Goal: Task Accomplishment & Management: Complete application form

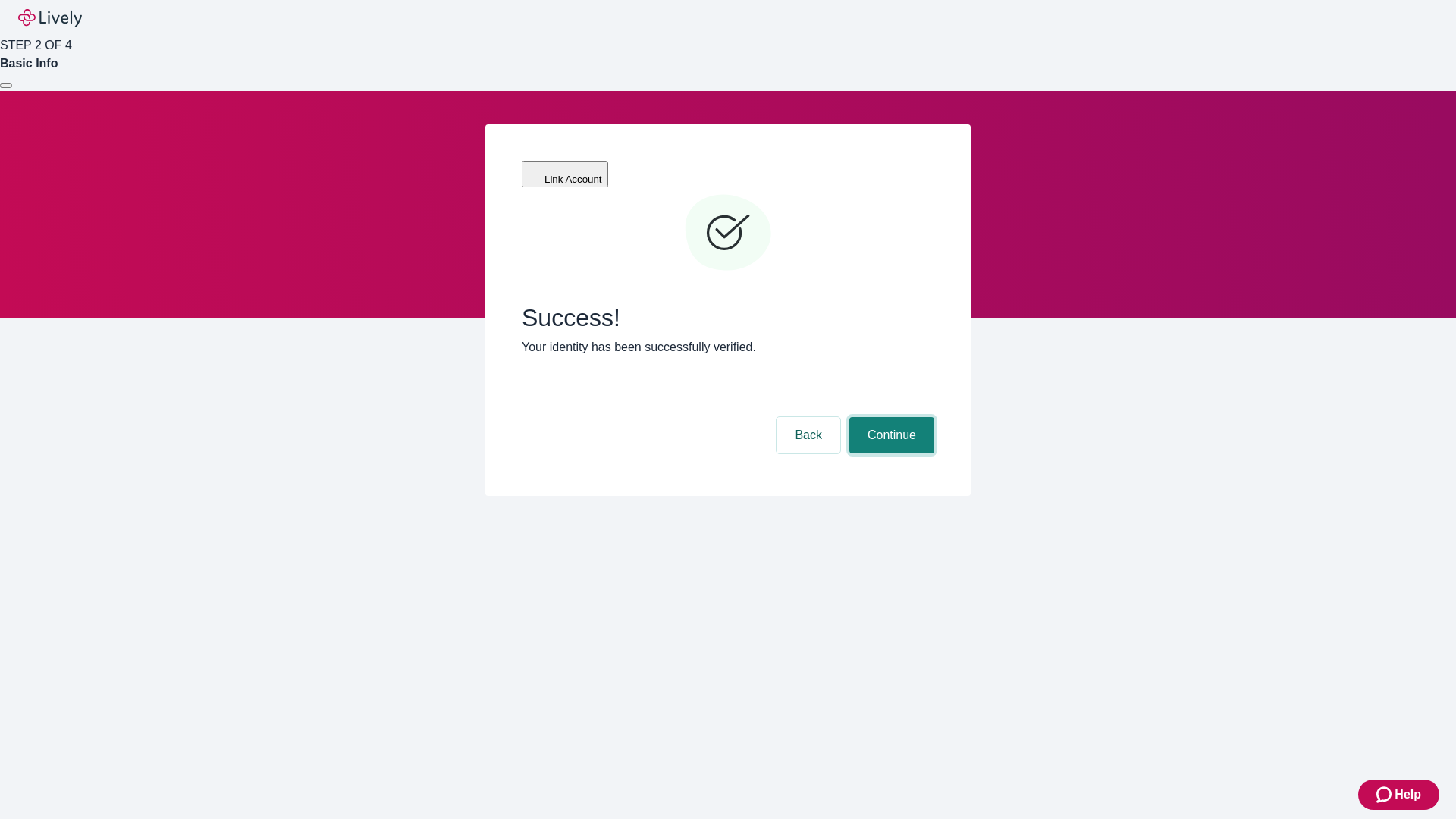
click at [889, 418] on button "Continue" at bounding box center [892, 436] width 85 height 37
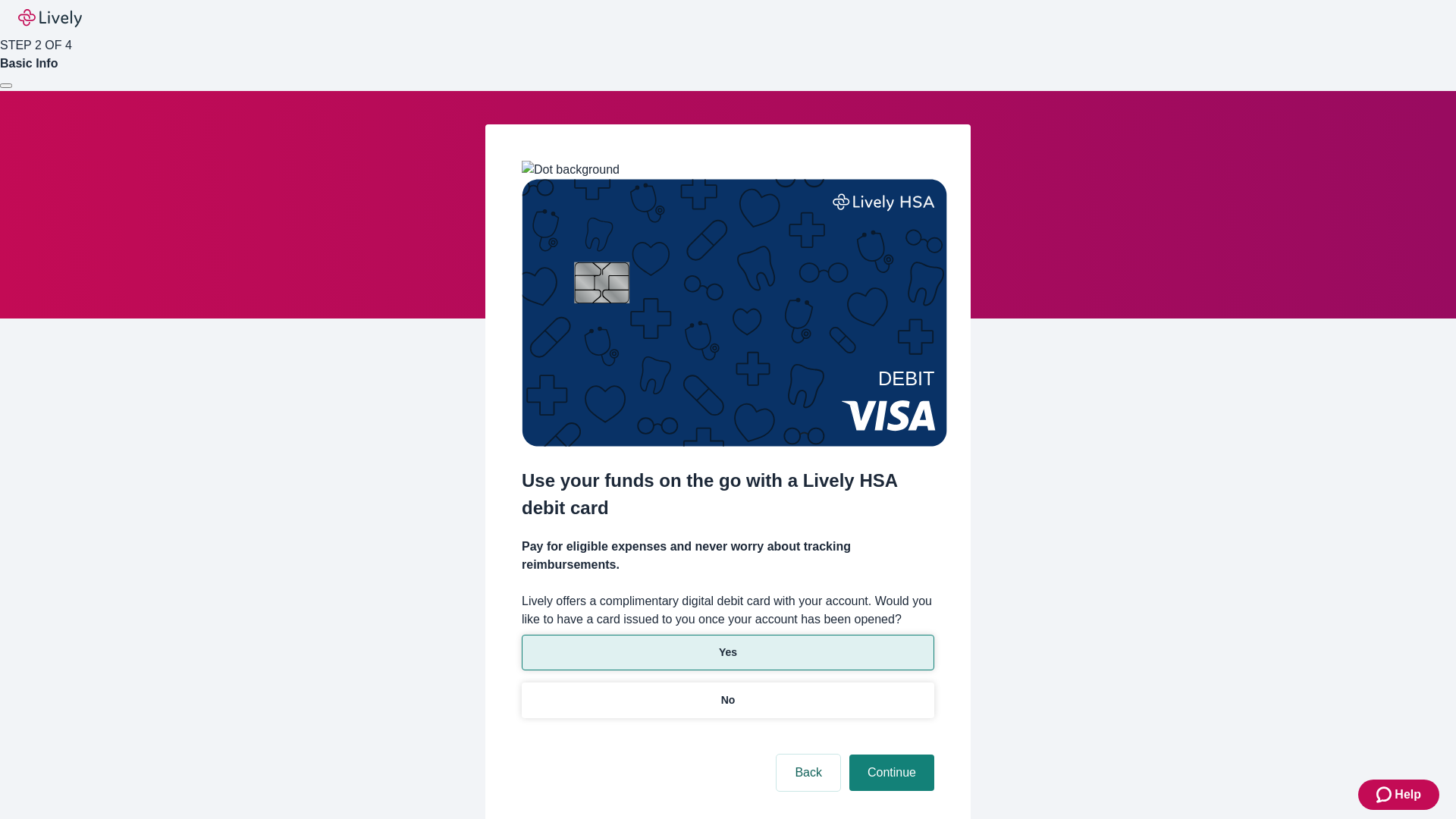
click at [727, 645] on p "Yes" at bounding box center [728, 653] width 18 height 16
click at [889, 755] on button "Continue" at bounding box center [892, 773] width 85 height 37
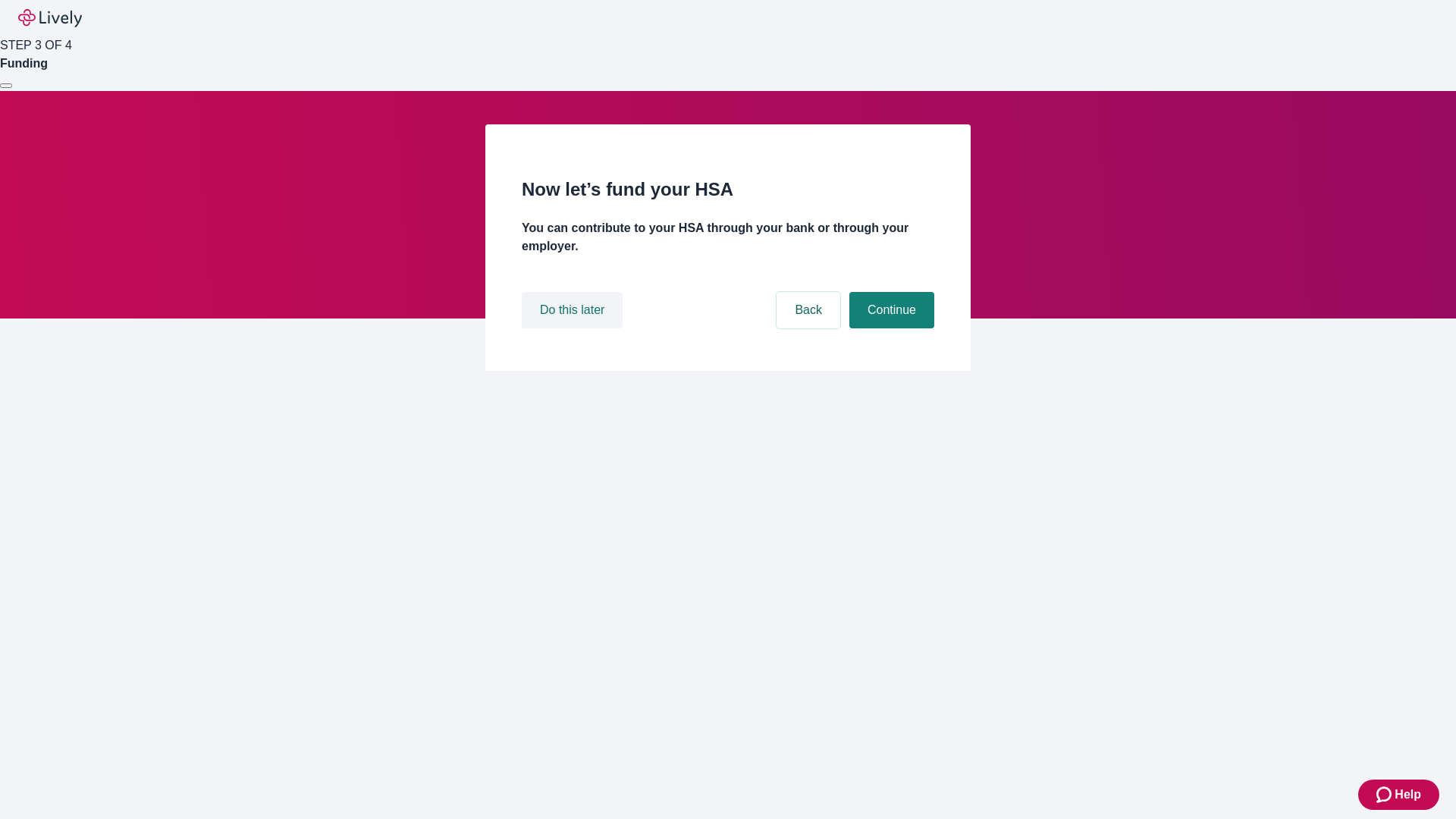
click at [574, 328] on button "Do this later" at bounding box center [572, 310] width 101 height 37
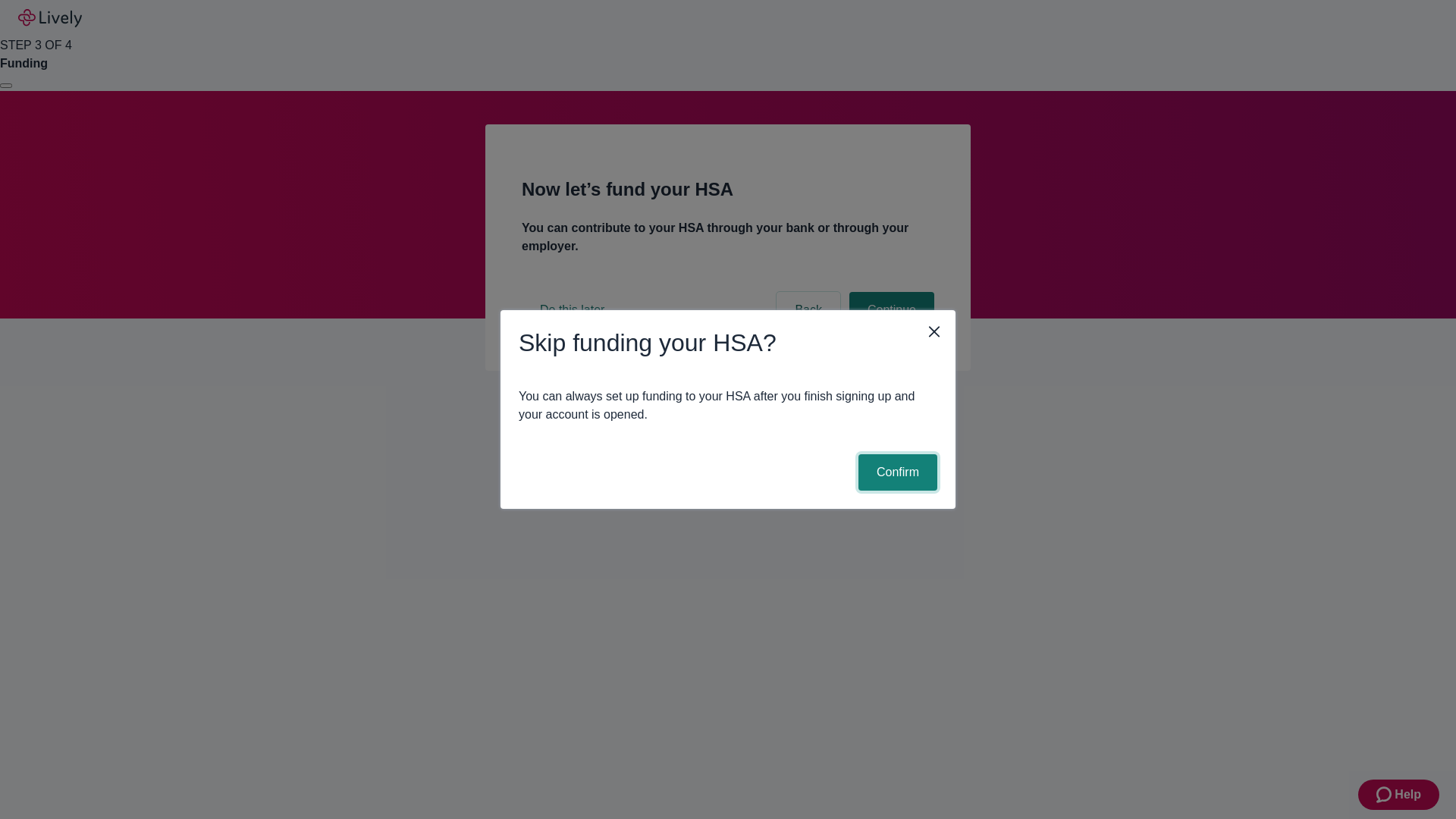
click at [896, 473] on button "Confirm" at bounding box center [897, 472] width 79 height 37
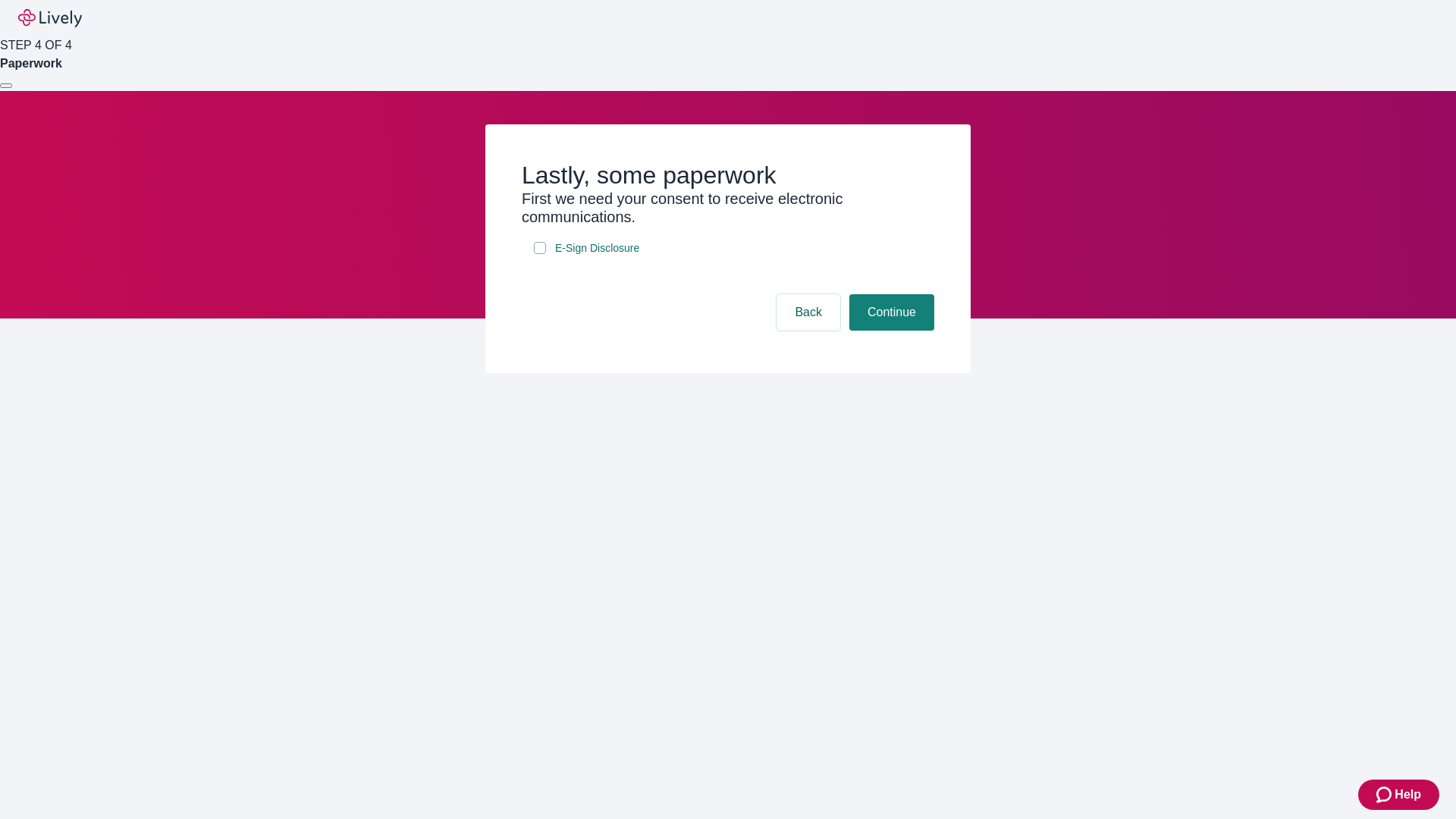
click at [540, 254] on input "E-Sign Disclosure" at bounding box center [540, 248] width 12 height 12
checkbox input "true"
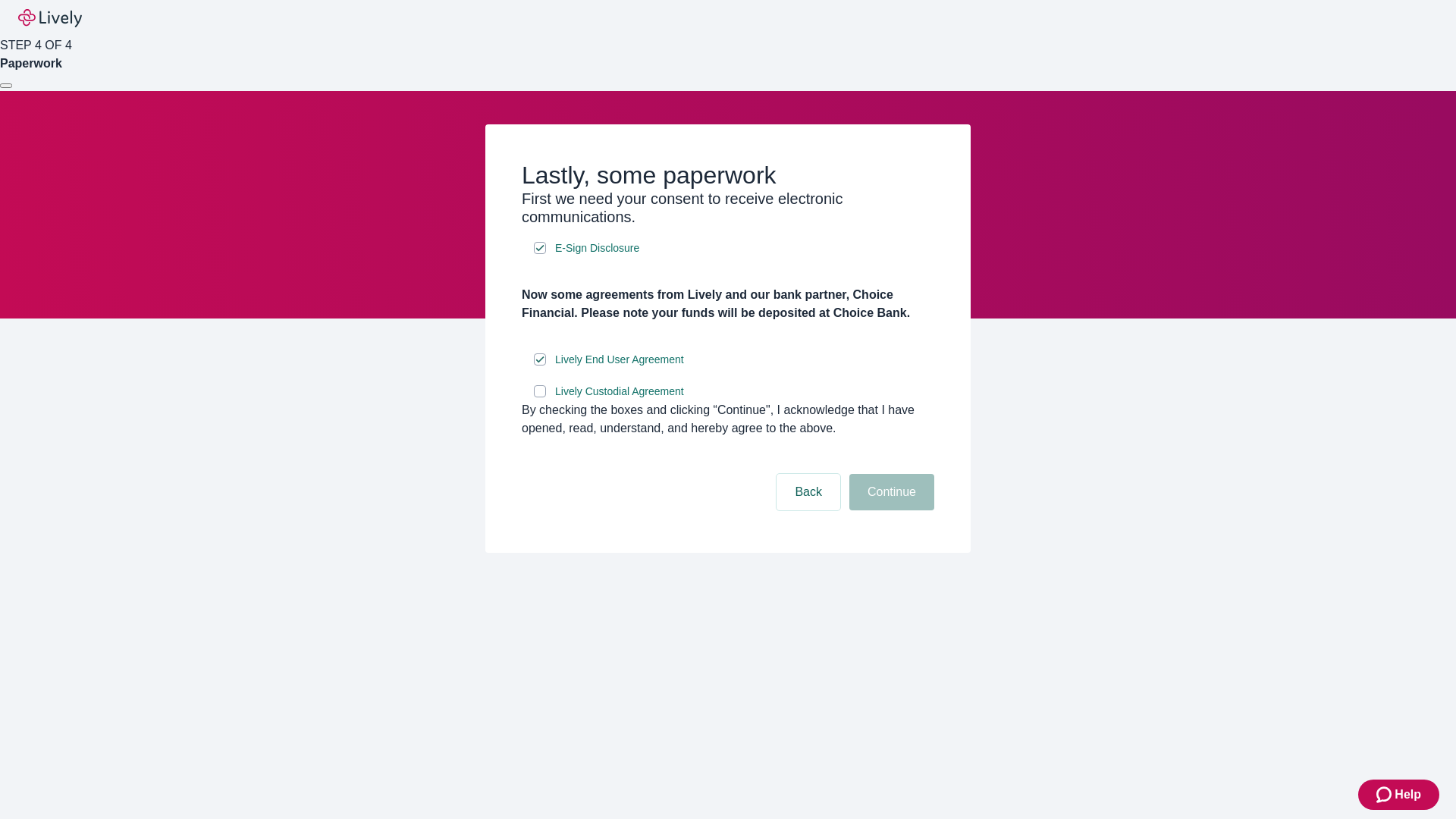
click at [540, 397] on input "Lively Custodial Agreement" at bounding box center [540, 392] width 12 height 12
checkbox input "true"
click at [889, 510] on button "Continue" at bounding box center [892, 492] width 85 height 37
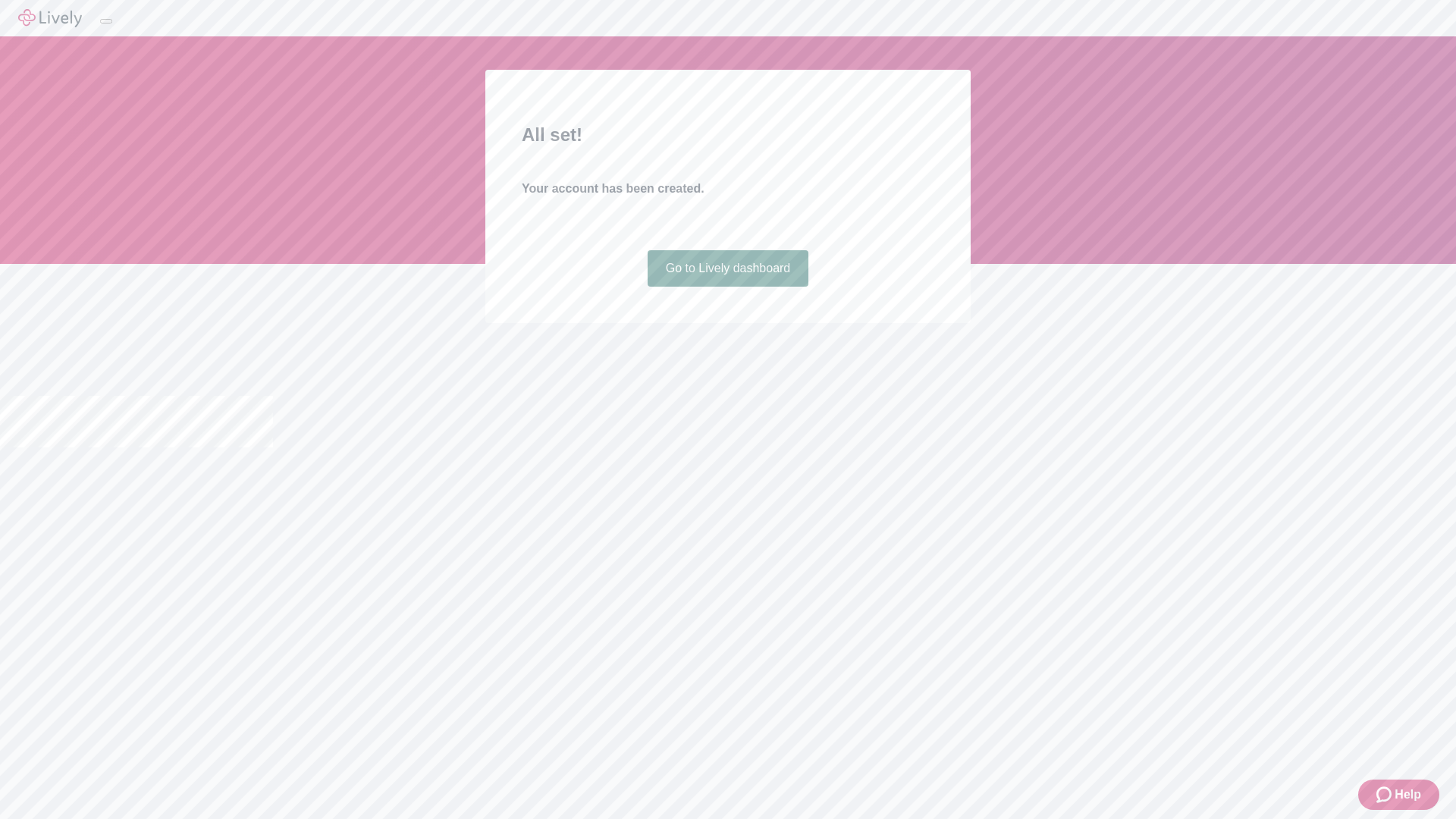
click at [727, 287] on link "Go to Lively dashboard" at bounding box center [728, 268] width 162 height 37
